Goal: Transaction & Acquisition: Download file/media

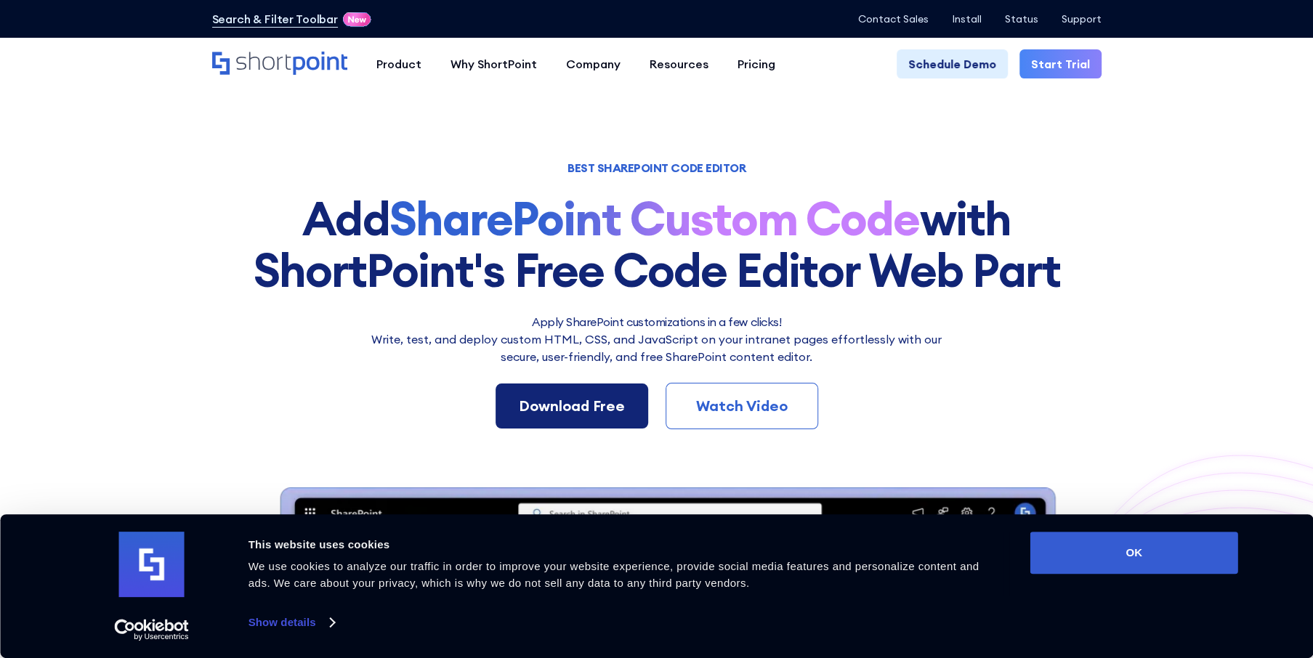
click at [567, 412] on div "Download Free" at bounding box center [572, 406] width 106 height 22
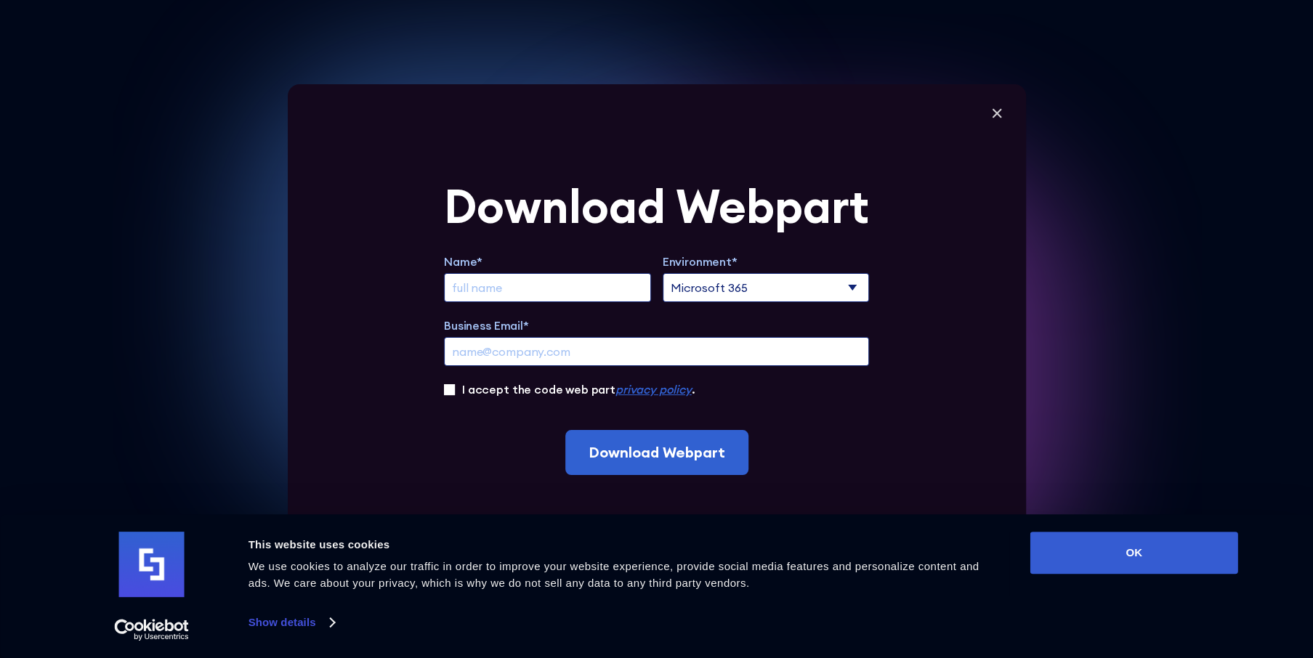
scroll to position [218, 0]
click at [571, 306] on div "Name* Environment* Microsoft 365 SharePoint Online SharePoint 2019 (On-Premise)…" at bounding box center [656, 325] width 425 height 145
click at [573, 296] on input "Extend Trial" at bounding box center [547, 287] width 207 height 29
click at [575, 287] on input "Extend Trial" at bounding box center [547, 287] width 207 height 29
type input "Lianna"
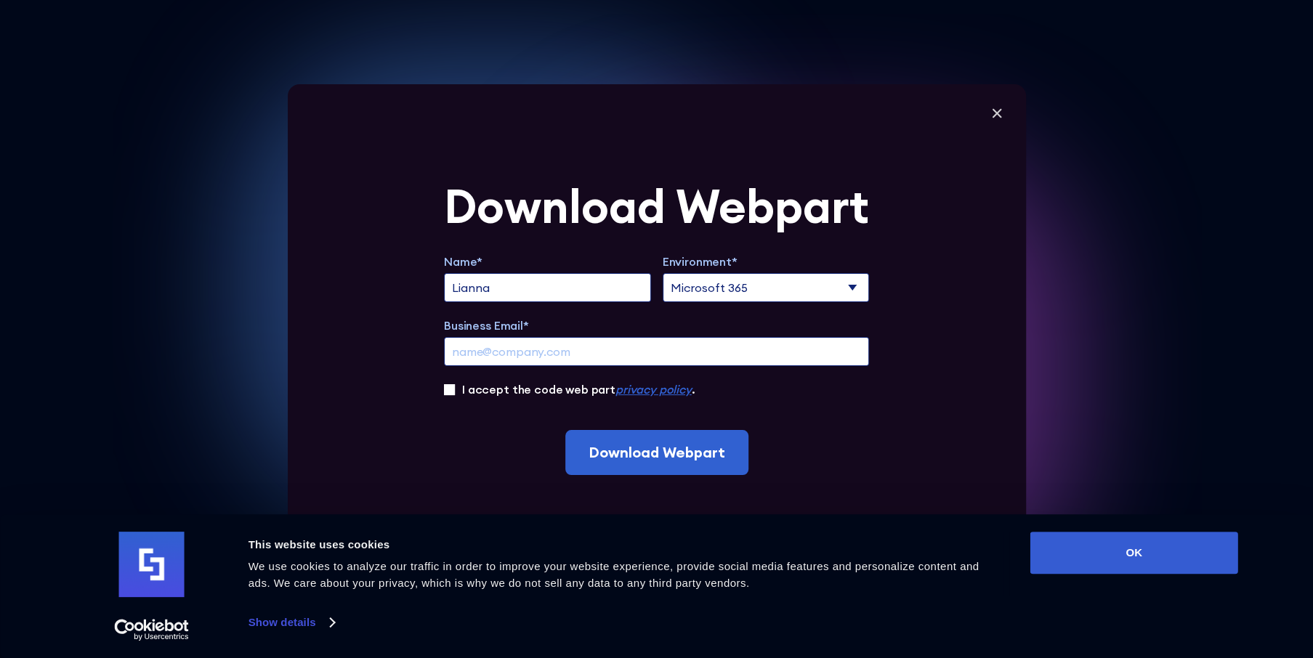
scroll to position [436, 0]
drag, startPoint x: 1054, startPoint y: 542, endPoint x: 969, endPoint y: 526, distance: 87.2
click at [1054, 542] on button "OK" at bounding box center [1134, 553] width 208 height 42
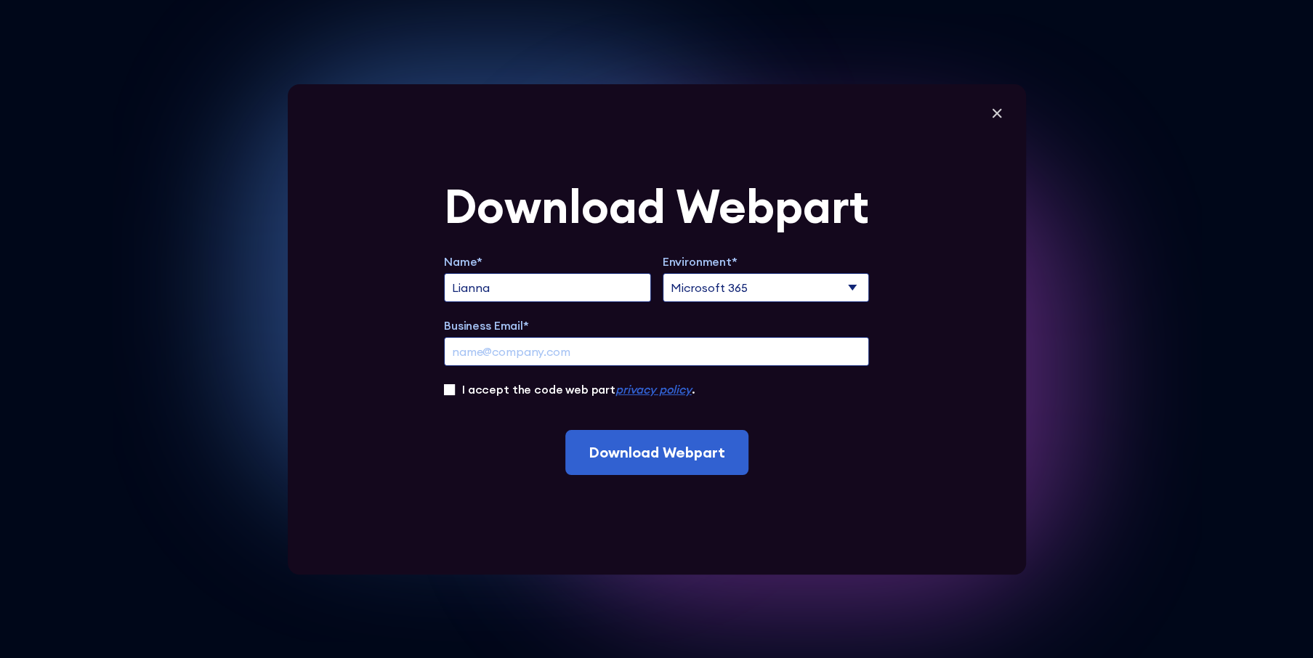
scroll to position [0, 0]
click at [998, 106] on icon at bounding box center [997, 113] width 22 height 22
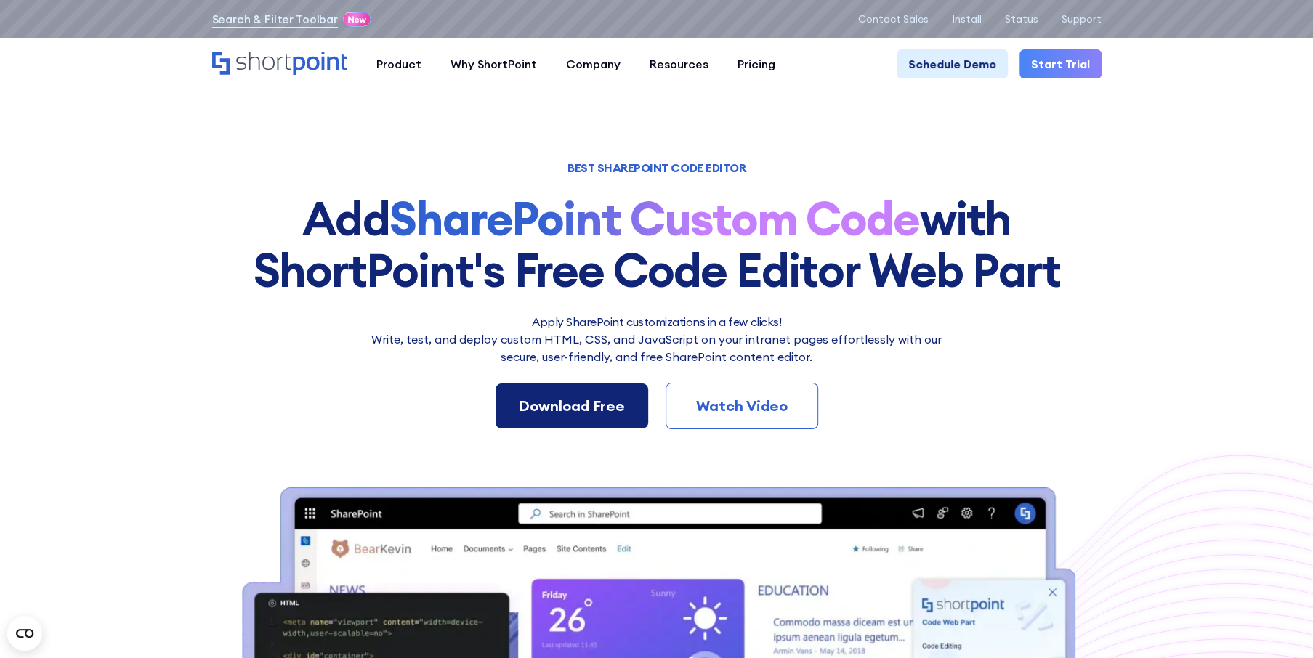
click at [593, 415] on div "Download Free" at bounding box center [572, 406] width 106 height 22
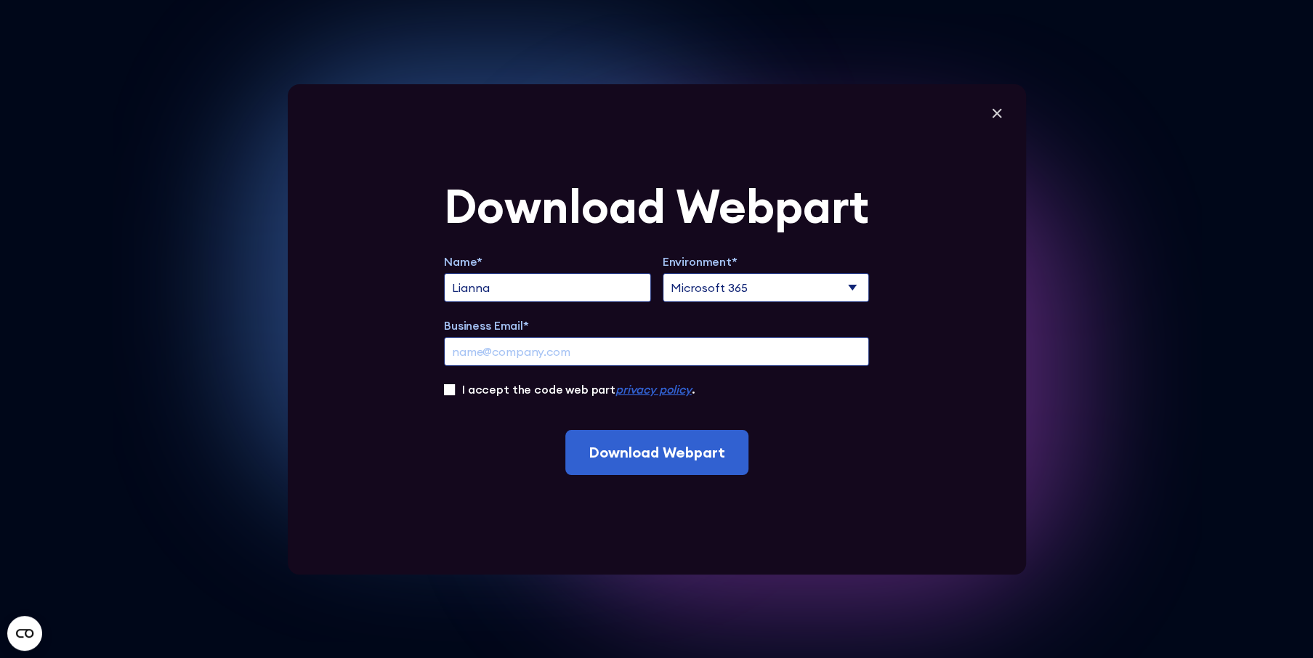
click at [536, 357] on input "Business Email*" at bounding box center [656, 351] width 425 height 29
type input "[EMAIL_ADDRESS][DOMAIN_NAME]"
click at [452, 384] on input "I accept the code web part privacy policy ." at bounding box center [449, 389] width 11 height 11
checkbox input "true"
click at [582, 357] on input "[EMAIL_ADDRESS][DOMAIN_NAME]" at bounding box center [656, 351] width 425 height 29
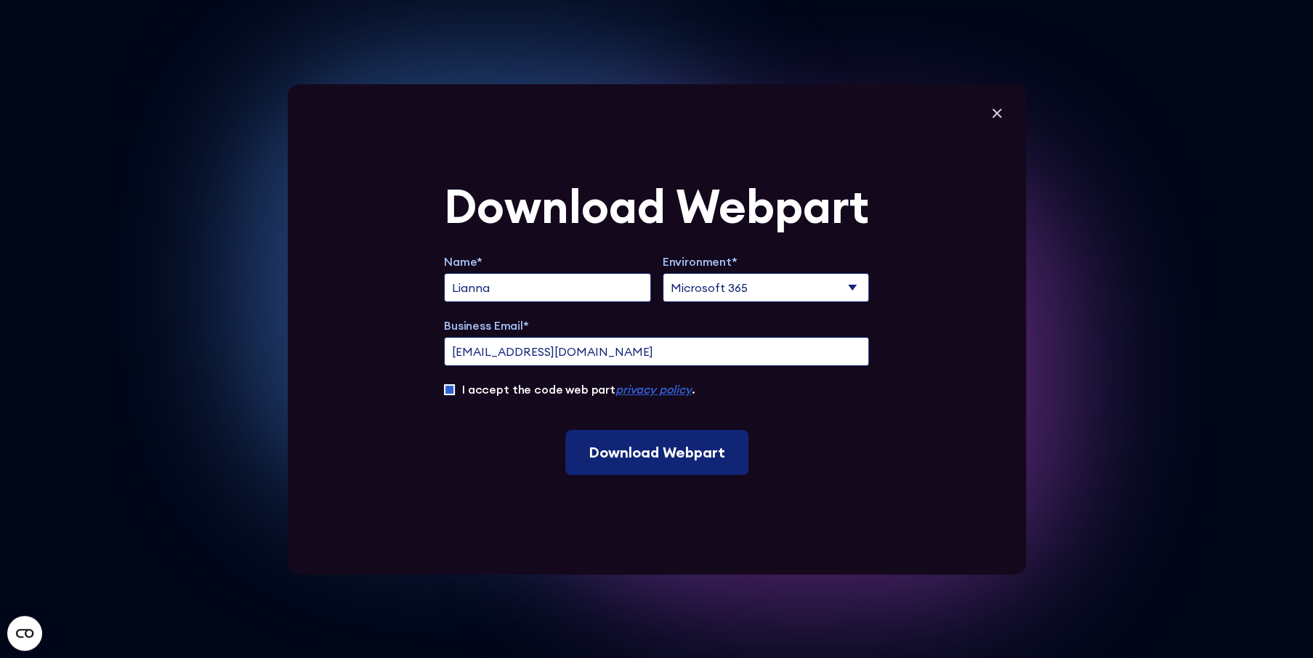
click at [738, 440] on input "Download Webpart" at bounding box center [656, 452] width 183 height 45
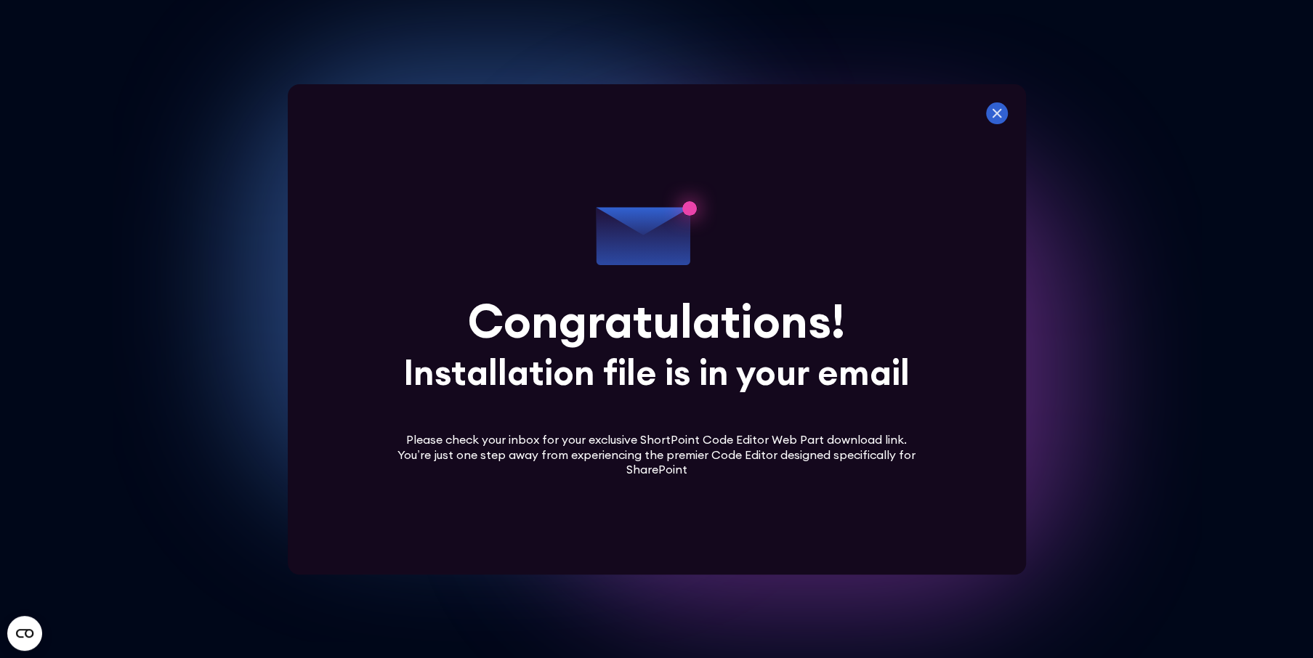
click at [1008, 115] on icon at bounding box center [997, 113] width 22 height 22
